Goal: Information Seeking & Learning: Learn about a topic

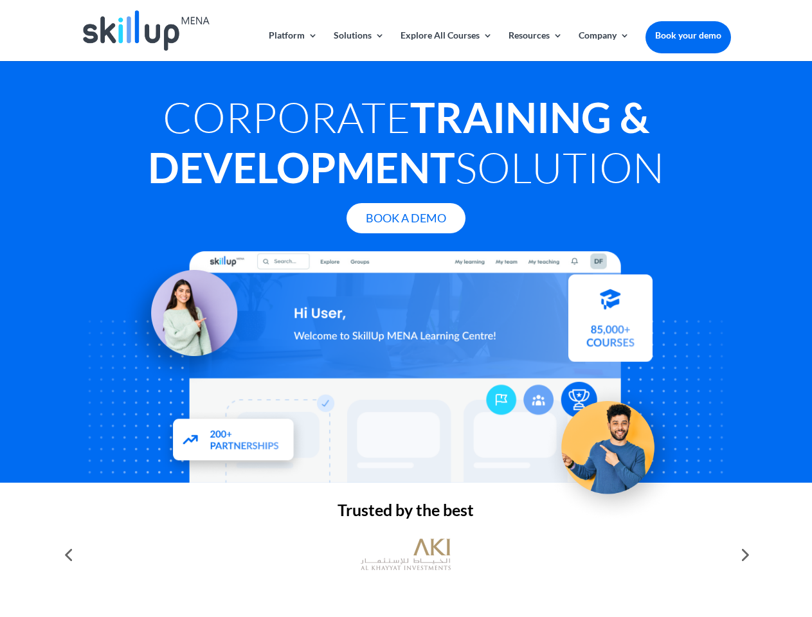
click at [406, 309] on div at bounding box center [406, 367] width 650 height 232
click at [358, 46] on link "Solutions" at bounding box center [359, 46] width 51 height 30
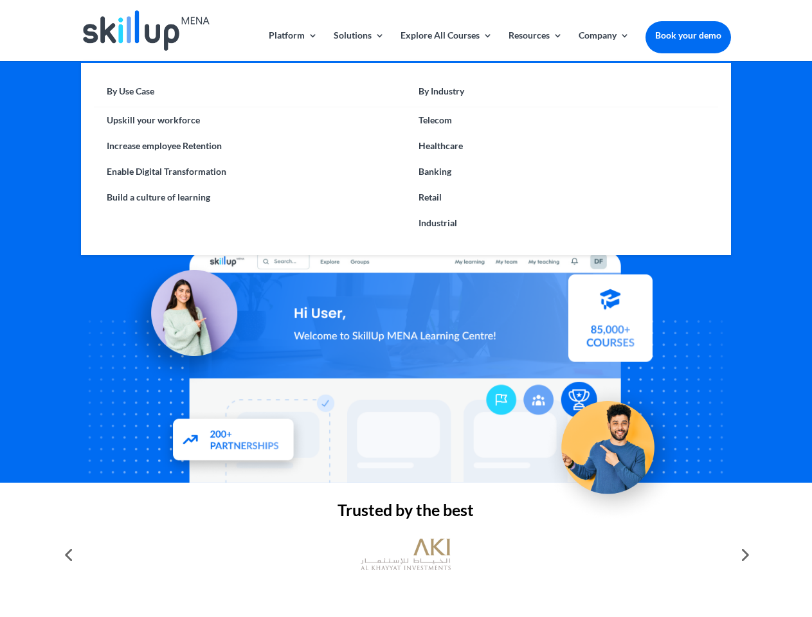
click at [446, 46] on link "Explore All Courses" at bounding box center [447, 46] width 92 height 30
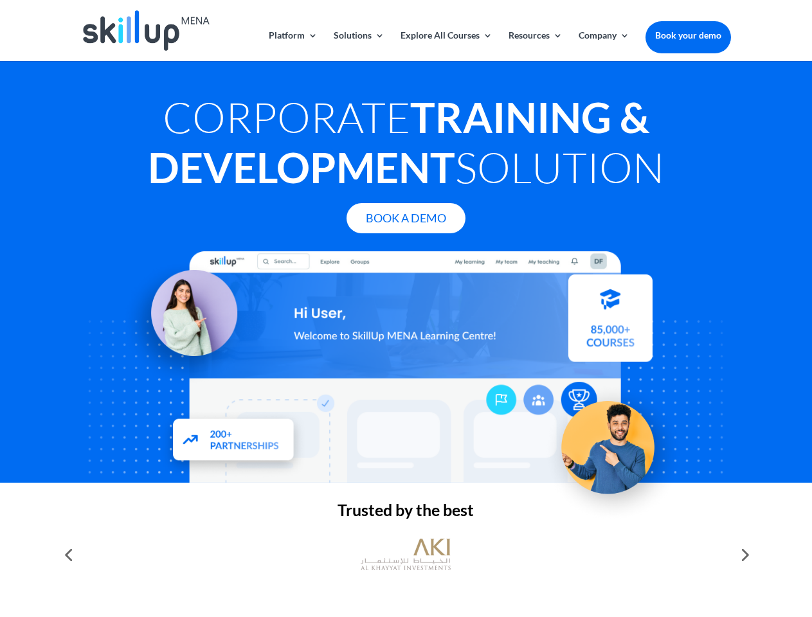
click at [534, 46] on link "Resources" at bounding box center [536, 46] width 54 height 30
click at [604, 46] on link "Company" at bounding box center [604, 46] width 51 height 30
click at [406, 555] on img at bounding box center [406, 555] width 90 height 45
